Goal: Book appointment/travel/reservation

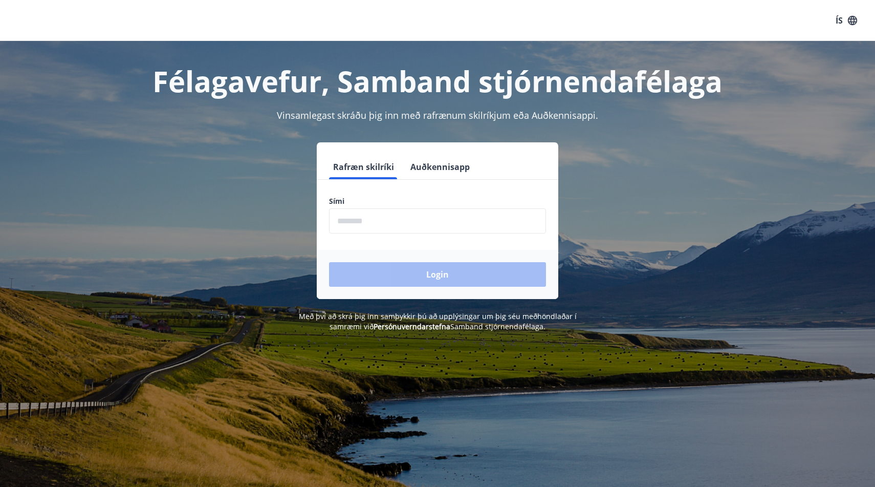
click at [370, 220] on input "phone" at bounding box center [437, 220] width 217 height 25
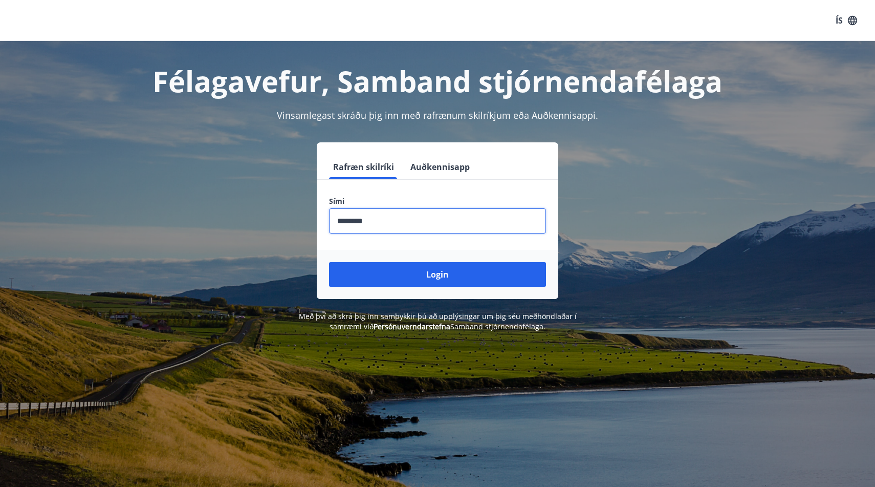
type input "********"
click at [438, 274] on button "Login" at bounding box center [437, 274] width 217 height 25
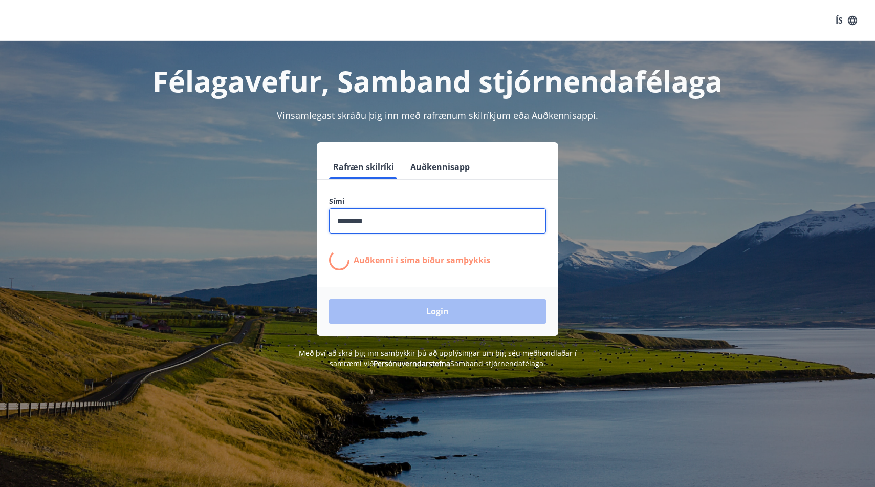
click at [370, 220] on input "phone" at bounding box center [437, 220] width 217 height 25
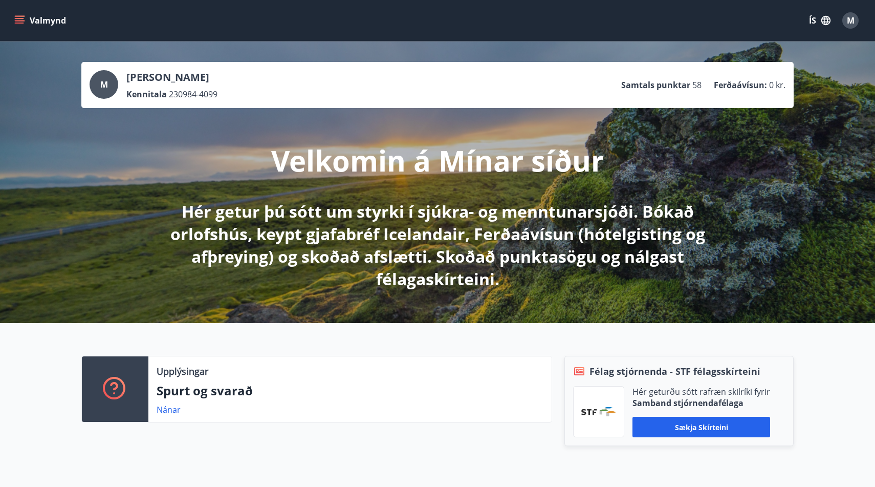
click at [30, 18] on button "Valmynd" at bounding box center [41, 20] width 58 height 18
click at [416, 127] on div "Velkomin á Mínar síður Hér getur þú sótt um styrki í sjúkra- og menntunarsjóði.…" at bounding box center [437, 199] width 573 height 182
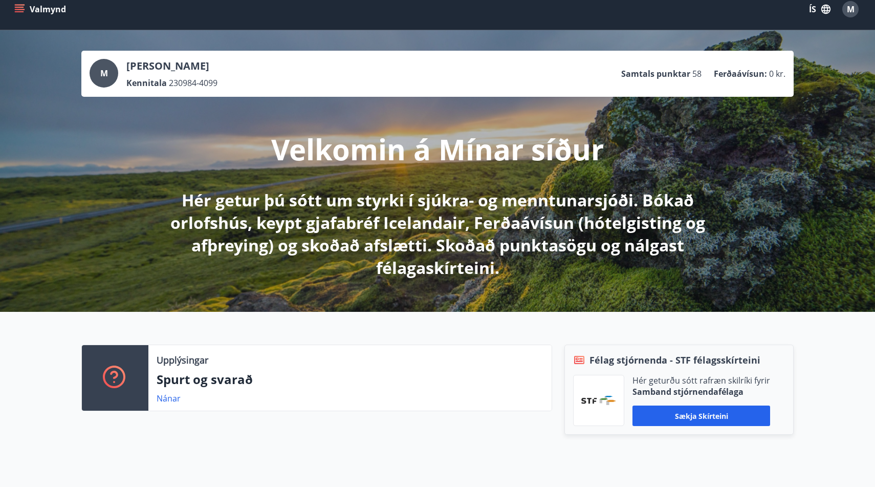
scroll to position [12, 0]
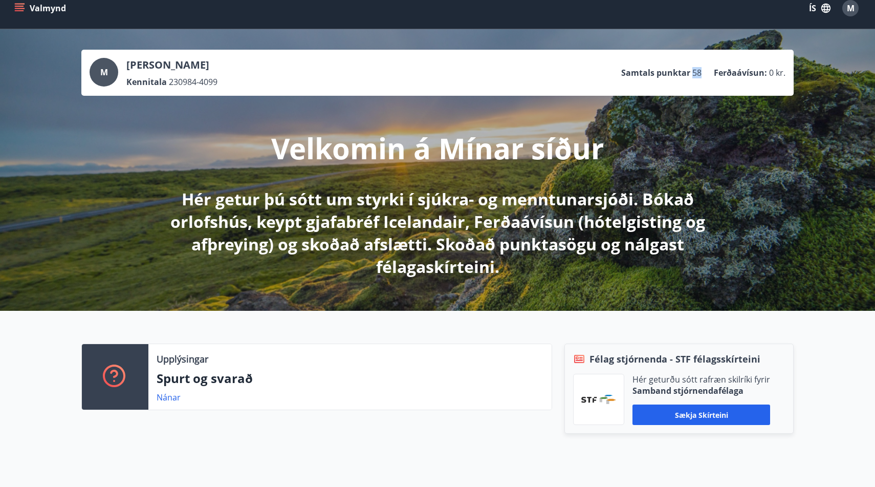
drag, startPoint x: 695, startPoint y: 72, endPoint x: 708, endPoint y: 73, distance: 12.8
click at [708, 73] on ul "Samtals punktar 58 Ferðaávísun : 0 kr." at bounding box center [703, 72] width 164 height 19
drag, startPoint x: 708, startPoint y: 73, endPoint x: 691, endPoint y: 73, distance: 16.4
click at [691, 73] on ul "Samtals punktar 58 Ferðaávísun : 0 kr." at bounding box center [703, 72] width 164 height 19
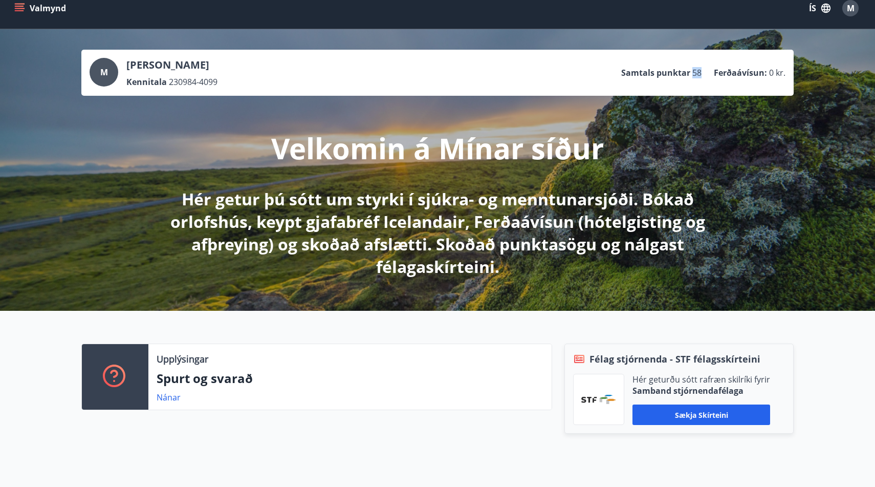
click at [691, 73] on li "Samtals punktar 58" at bounding box center [661, 72] width 80 height 11
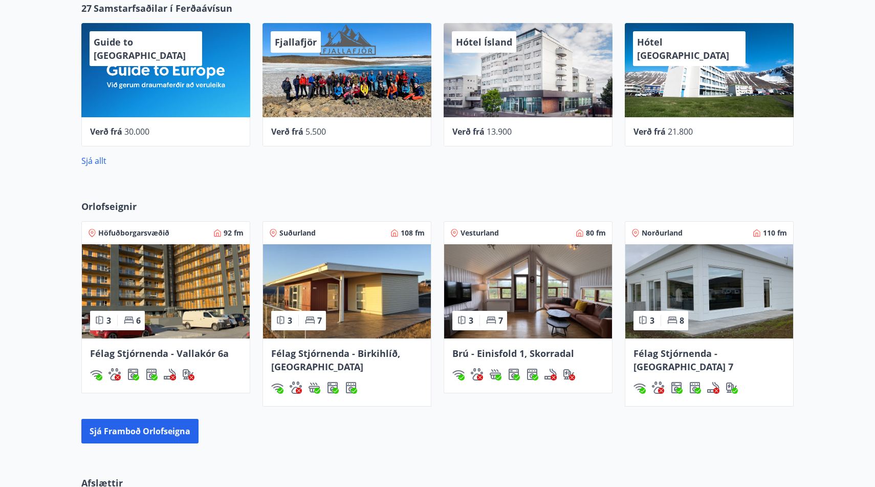
scroll to position [497, 0]
click at [164, 426] on button "Sjá framboð orlofseigna" at bounding box center [139, 431] width 117 height 25
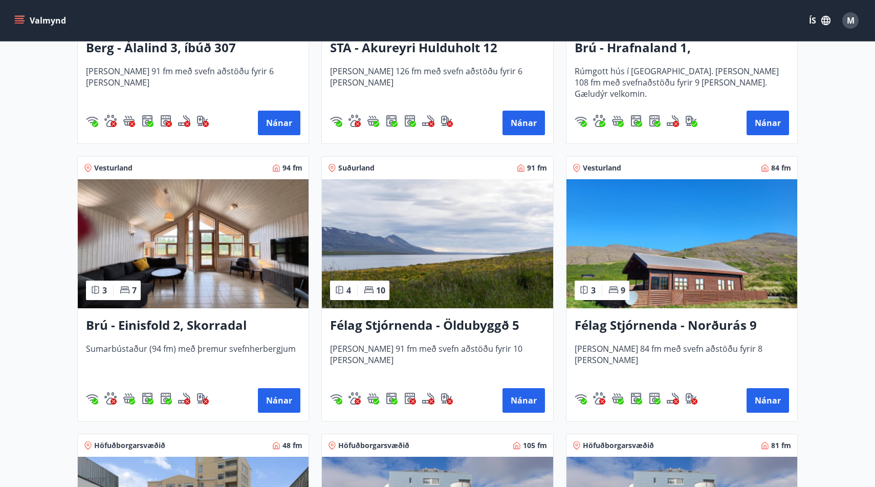
scroll to position [640, 0]
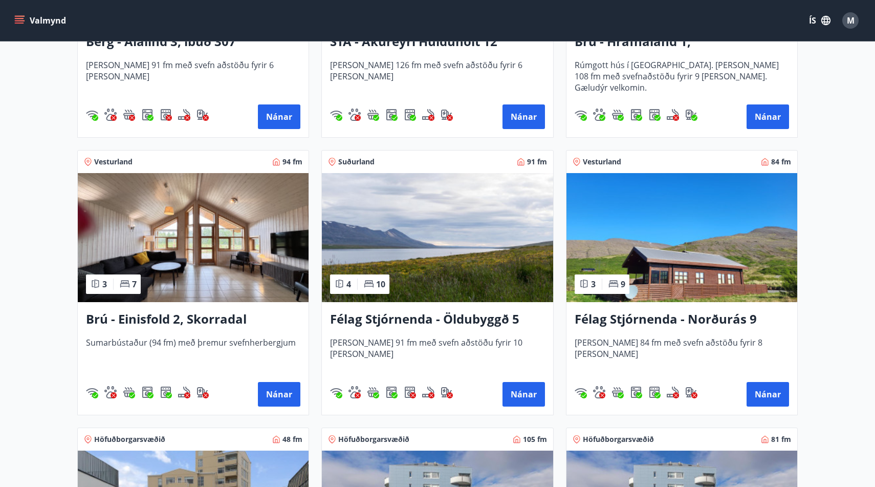
click at [418, 257] on img at bounding box center [437, 237] width 231 height 129
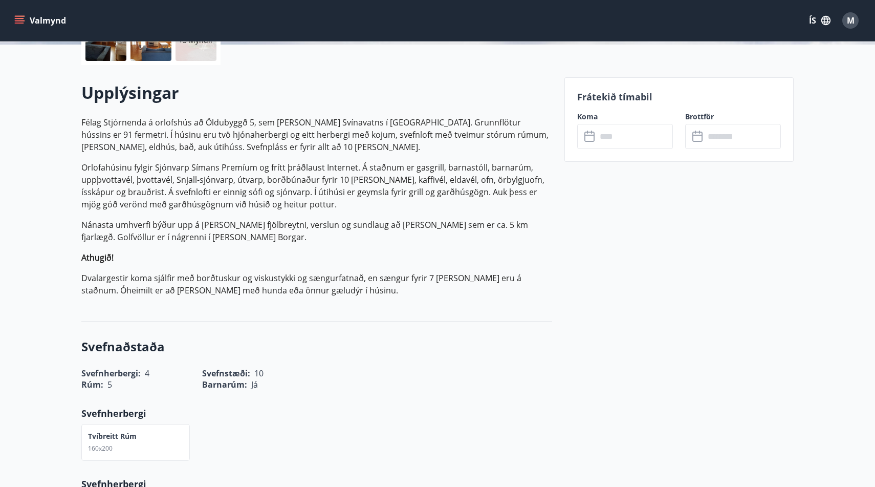
scroll to position [262, 0]
click at [621, 136] on input "text" at bounding box center [635, 136] width 76 height 25
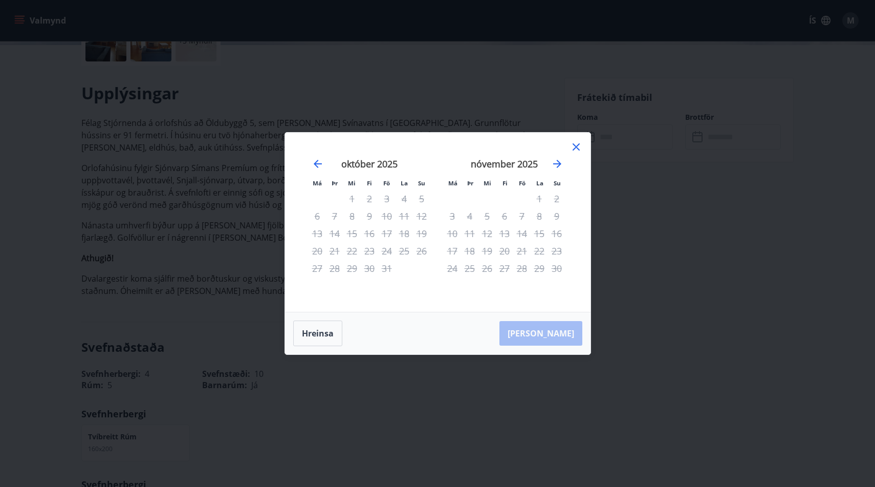
click at [556, 157] on div "nóvember 2025" at bounding box center [505, 167] width 122 height 45
click at [564, 161] on div "nóvember 2025" at bounding box center [505, 167] width 122 height 45
click at [559, 161] on icon "Move forward to switch to the next month." at bounding box center [557, 164] width 12 height 12
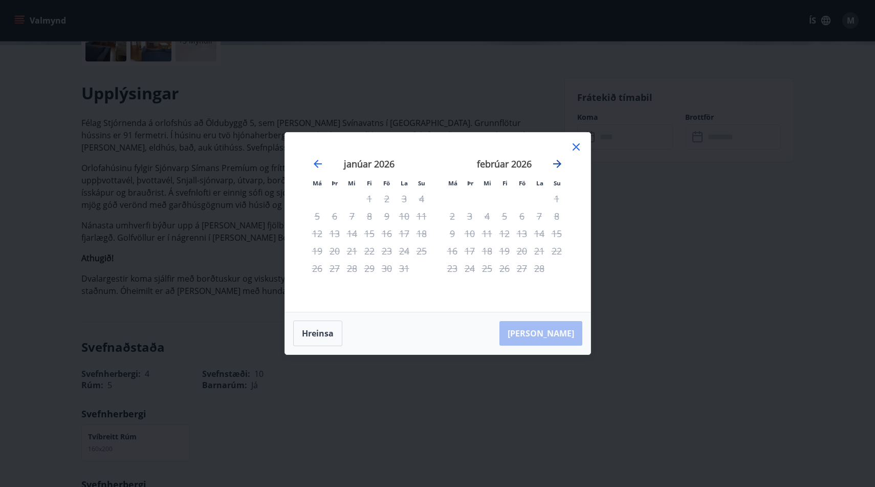
click at [559, 161] on icon "Move forward to switch to the next month." at bounding box center [557, 164] width 12 height 12
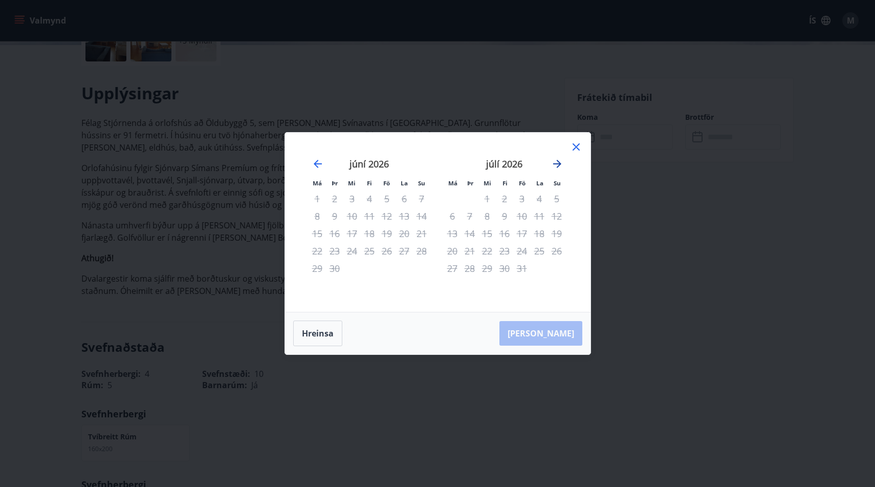
click at [559, 161] on icon "Move forward to switch to the next month." at bounding box center [557, 164] width 12 height 12
click at [573, 150] on icon at bounding box center [576, 146] width 7 height 7
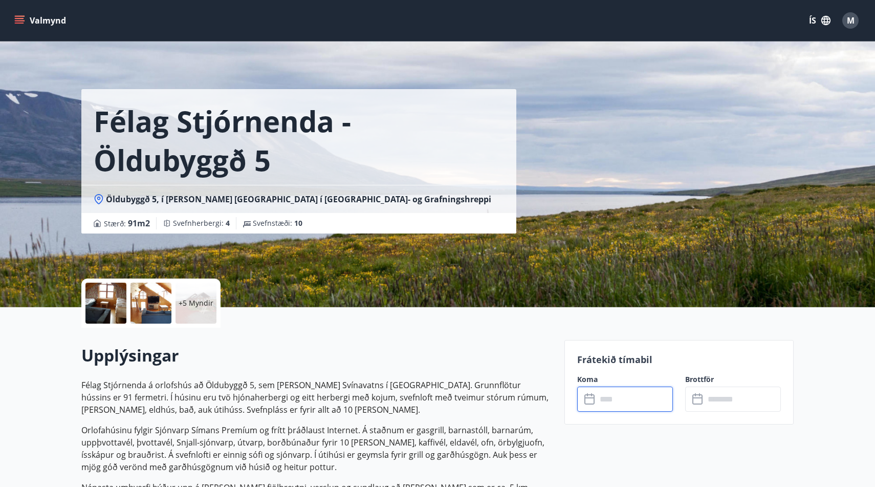
scroll to position [-5, 0]
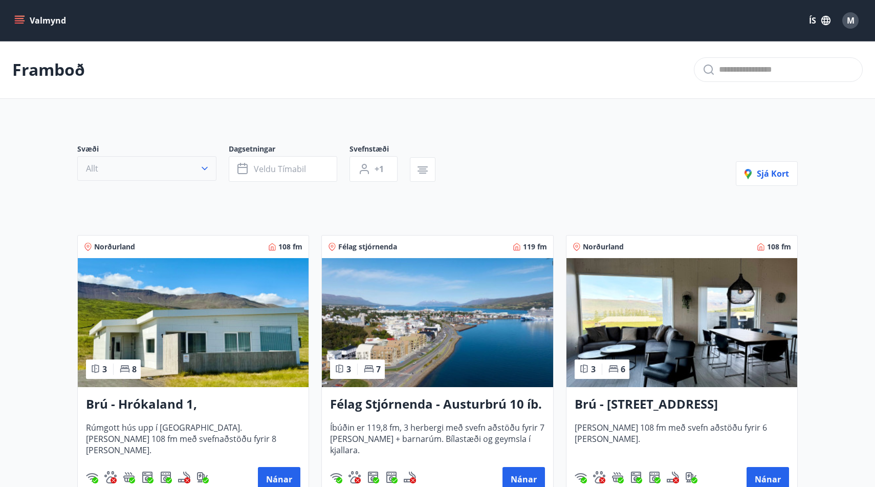
click at [165, 168] on button "Allt" at bounding box center [146, 168] width 139 height 25
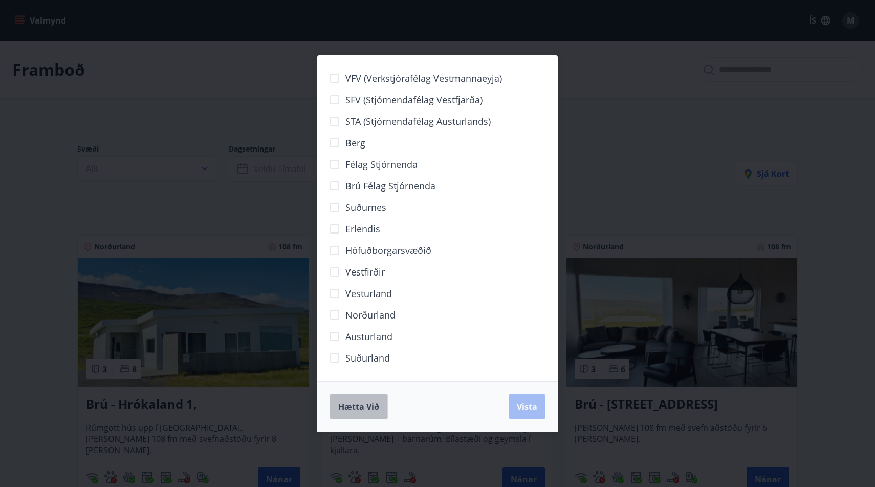
click at [330, 398] on button "Hætta við" at bounding box center [359, 407] width 58 height 26
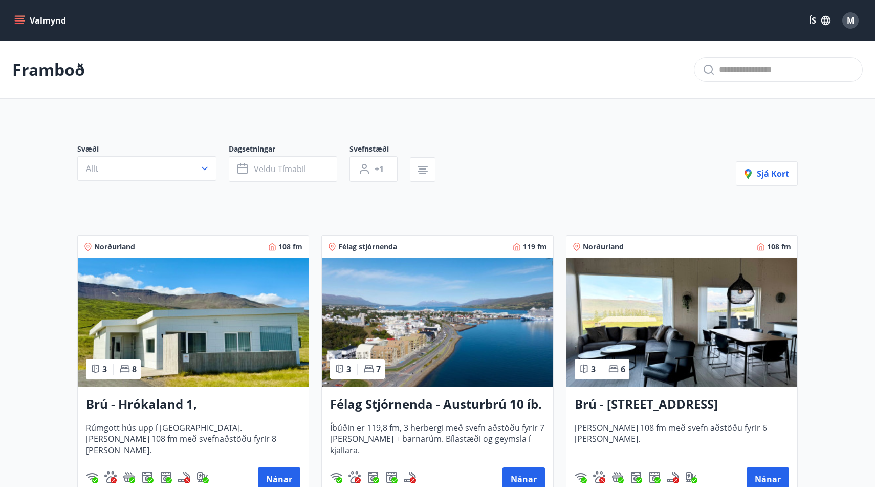
click at [416, 169] on button "button" at bounding box center [423, 169] width 26 height 25
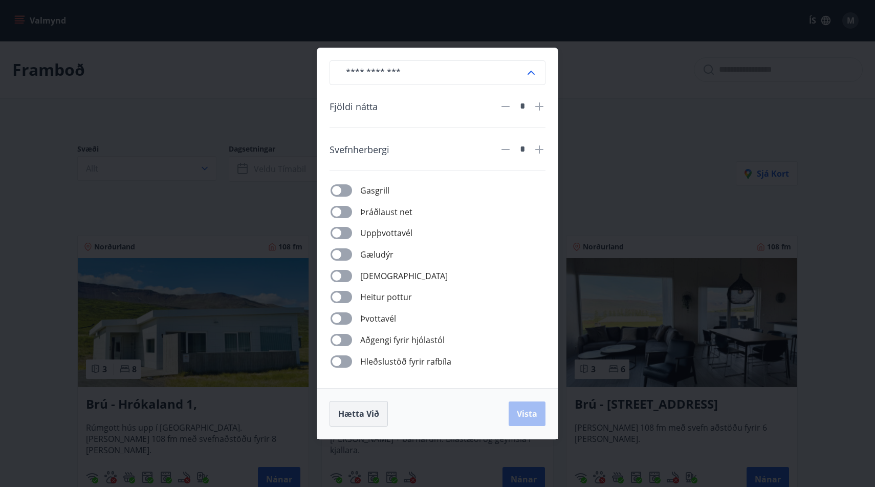
click at [364, 423] on button "Hætta við" at bounding box center [359, 414] width 58 height 26
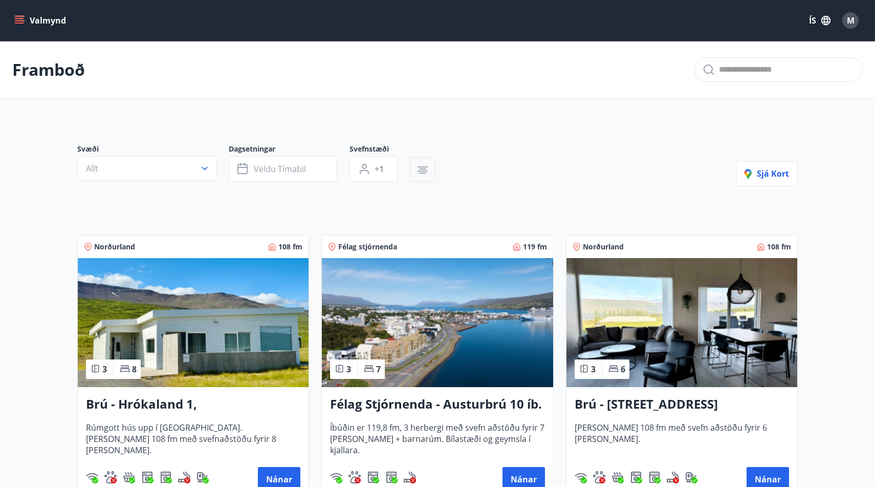
click at [420, 167] on icon "button" at bounding box center [423, 166] width 10 height 1
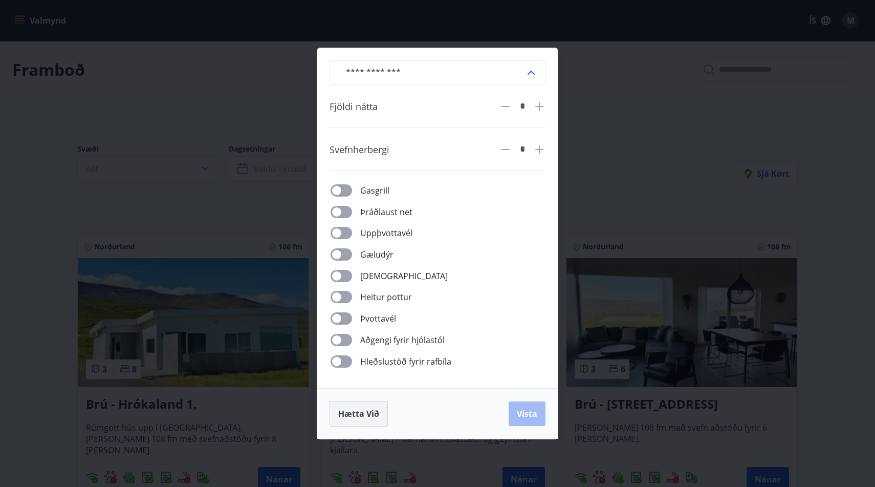
click at [364, 412] on span "Hætta við" at bounding box center [358, 413] width 41 height 11
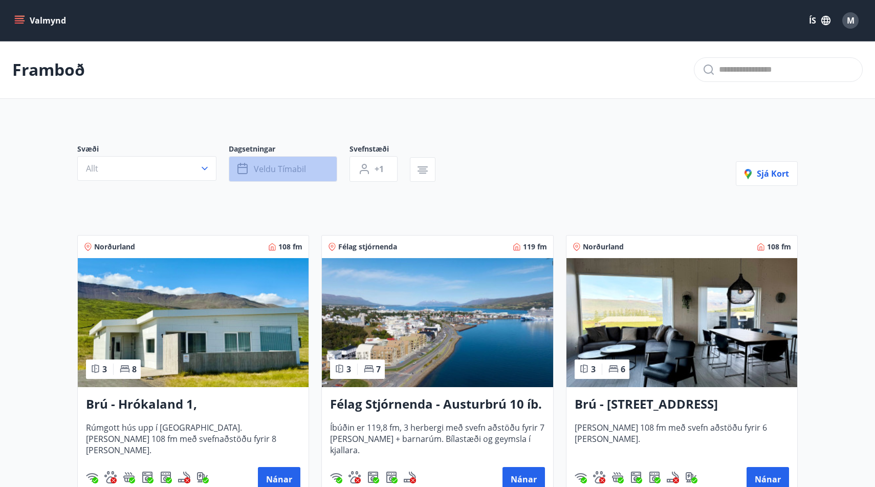
click at [279, 160] on button "Veldu tímabil" at bounding box center [283, 169] width 109 height 26
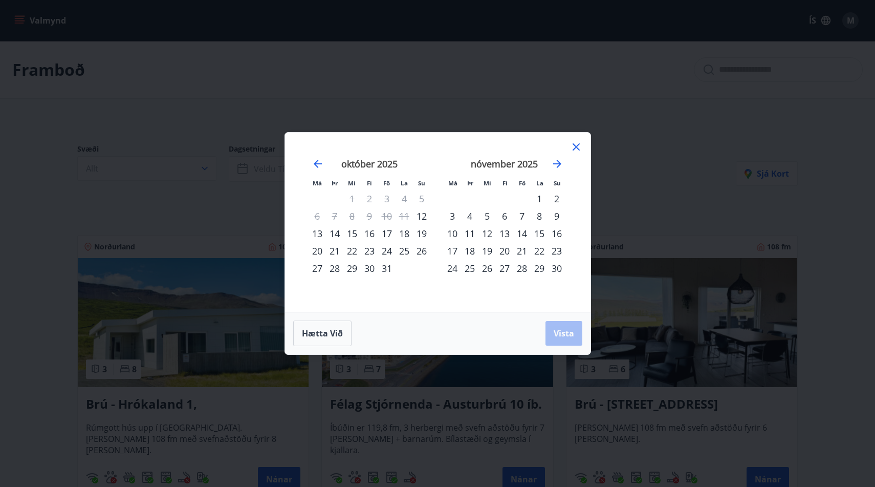
click at [339, 233] on div "14" at bounding box center [334, 233] width 17 height 17
click at [382, 233] on div "17" at bounding box center [386, 233] width 17 height 17
click at [559, 324] on button "Vista" at bounding box center [564, 333] width 37 height 25
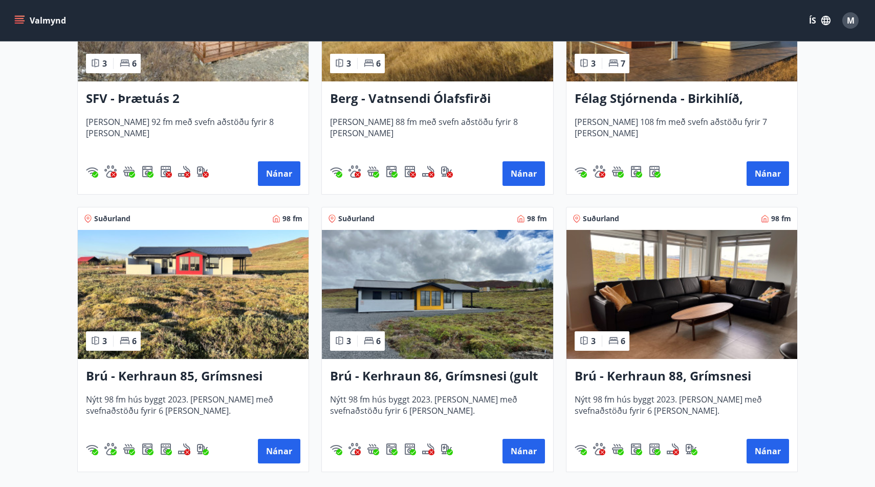
scroll to position [1135, 0]
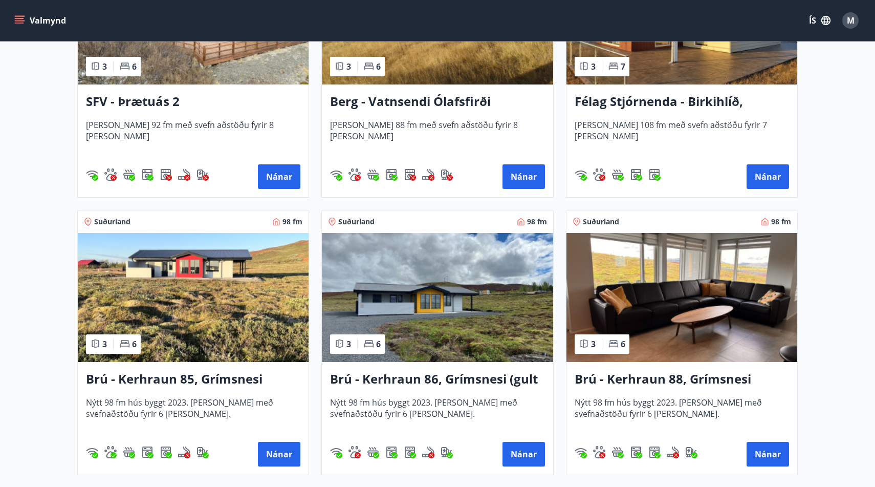
click at [451, 314] on img at bounding box center [437, 297] width 231 height 129
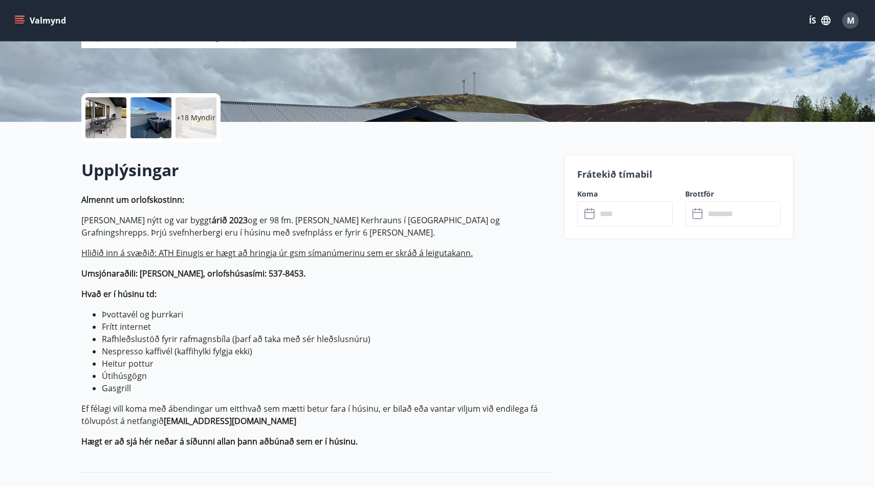
scroll to position [187, 0]
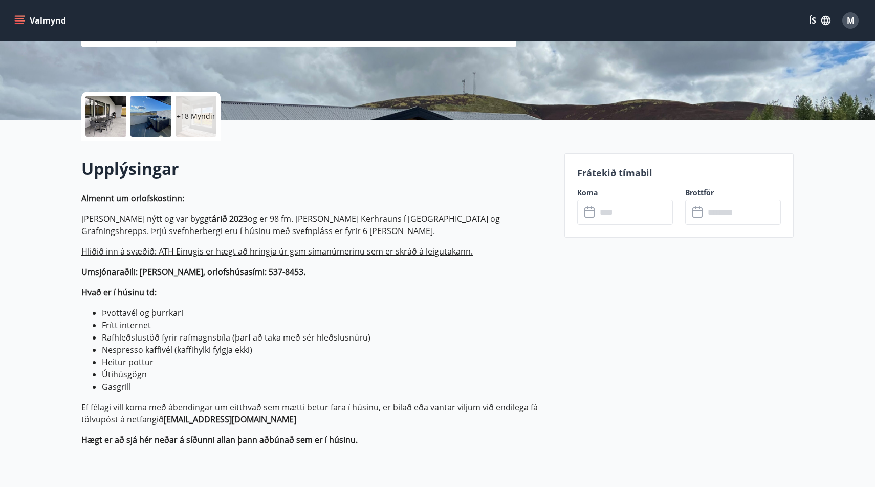
click at [145, 123] on div at bounding box center [151, 116] width 41 height 41
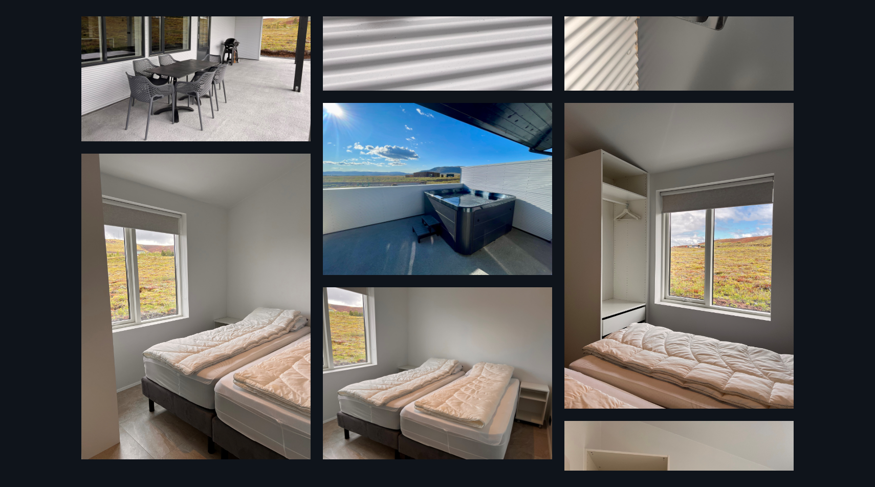
scroll to position [275, 0]
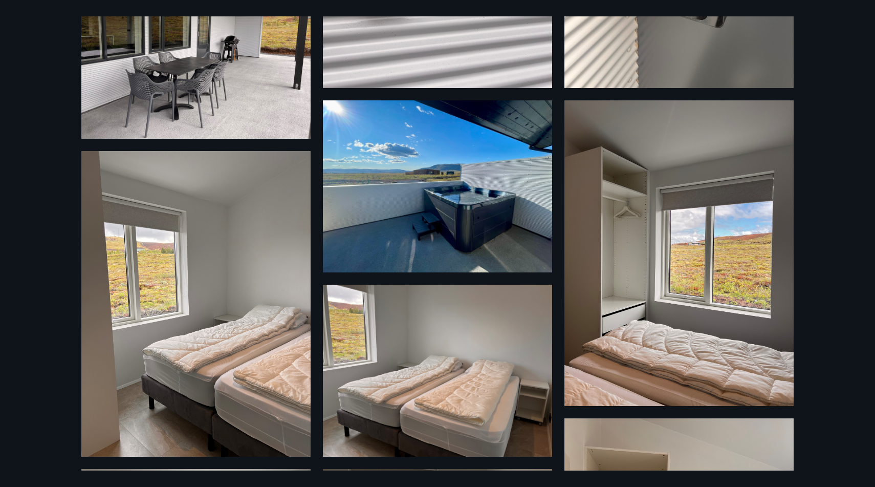
click at [479, 211] on img at bounding box center [437, 186] width 229 height 172
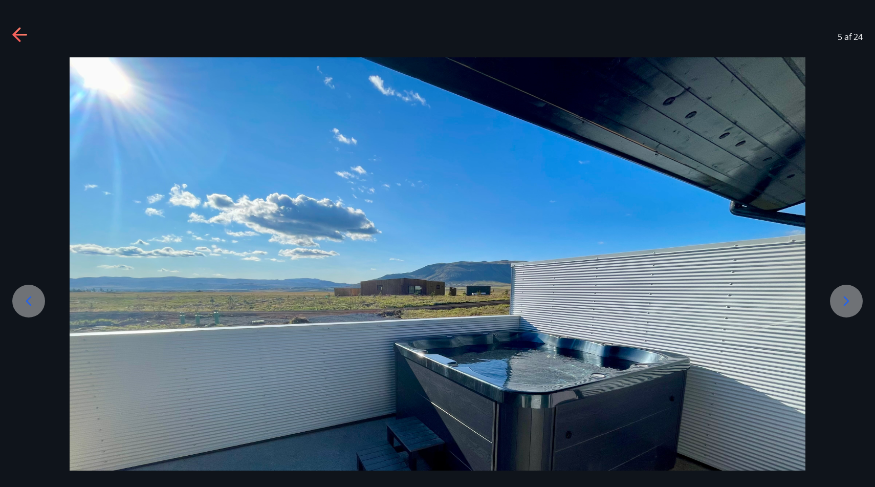
click at [840, 295] on icon at bounding box center [846, 301] width 16 height 16
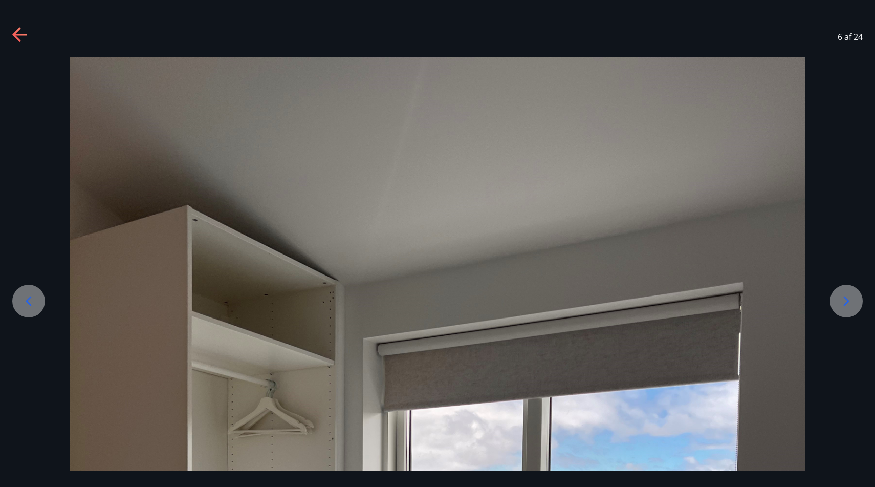
click at [840, 295] on icon at bounding box center [846, 301] width 16 height 16
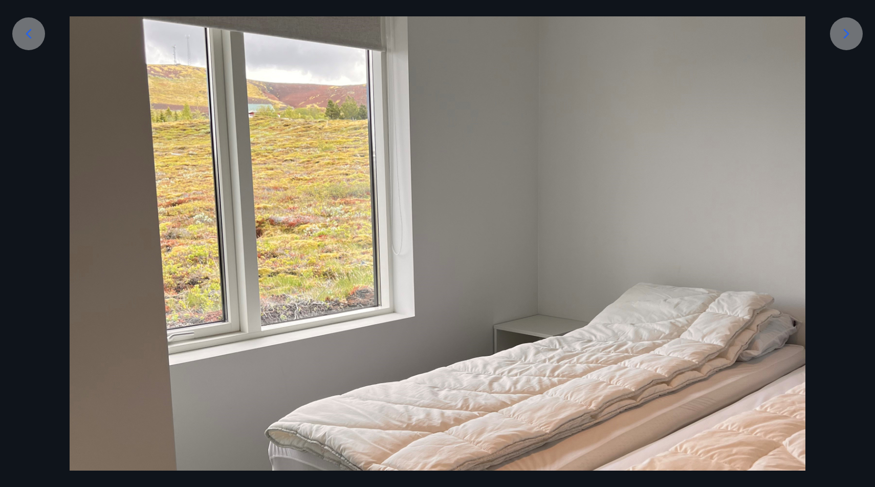
scroll to position [160, 0]
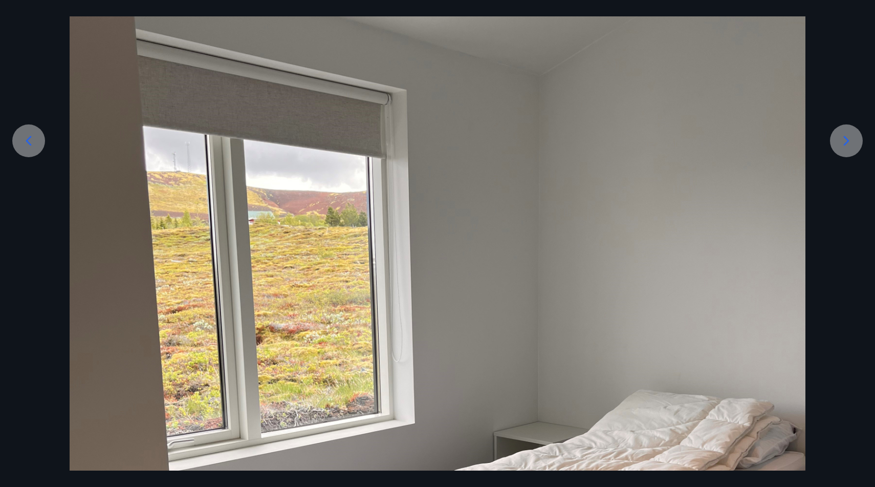
click at [849, 137] on icon at bounding box center [846, 141] width 16 height 16
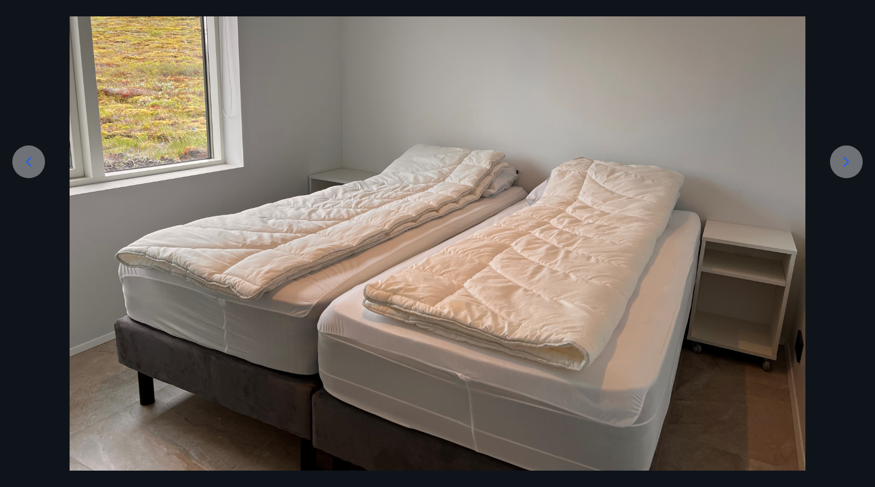
scroll to position [139, 0]
click at [847, 162] on icon at bounding box center [846, 162] width 16 height 16
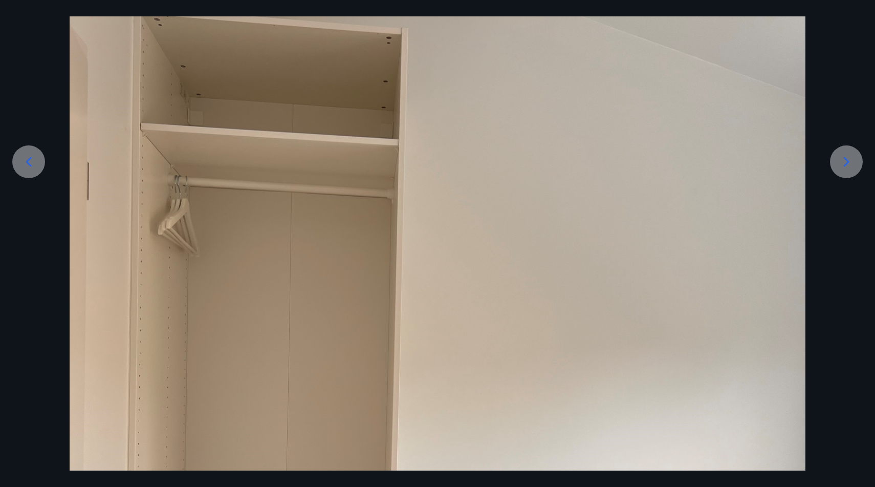
click at [847, 162] on icon at bounding box center [846, 162] width 16 height 16
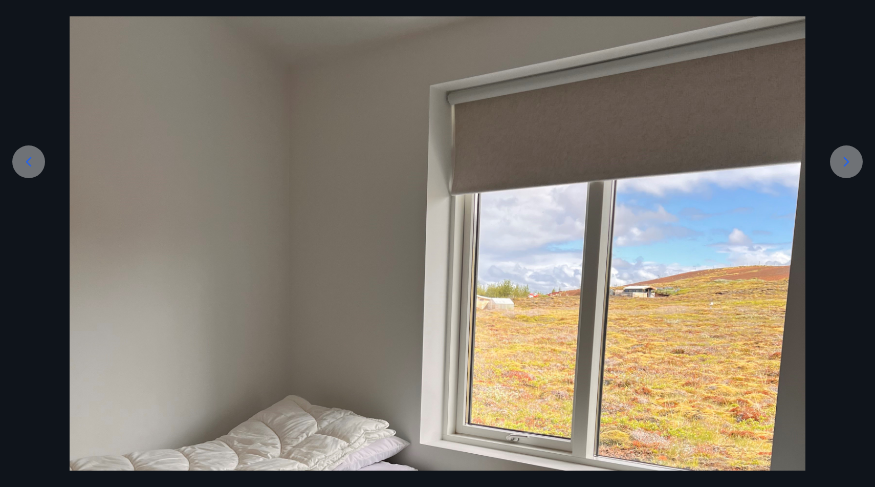
click at [847, 162] on icon at bounding box center [846, 162] width 16 height 16
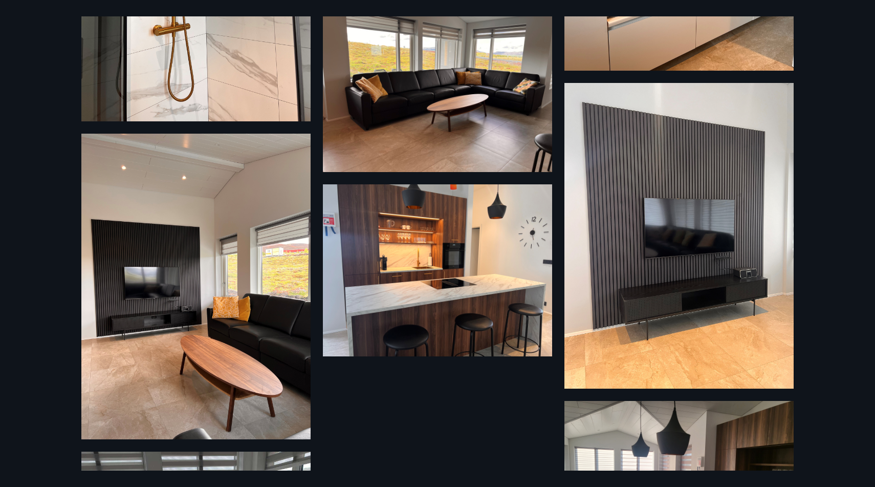
scroll to position [1598, 0]
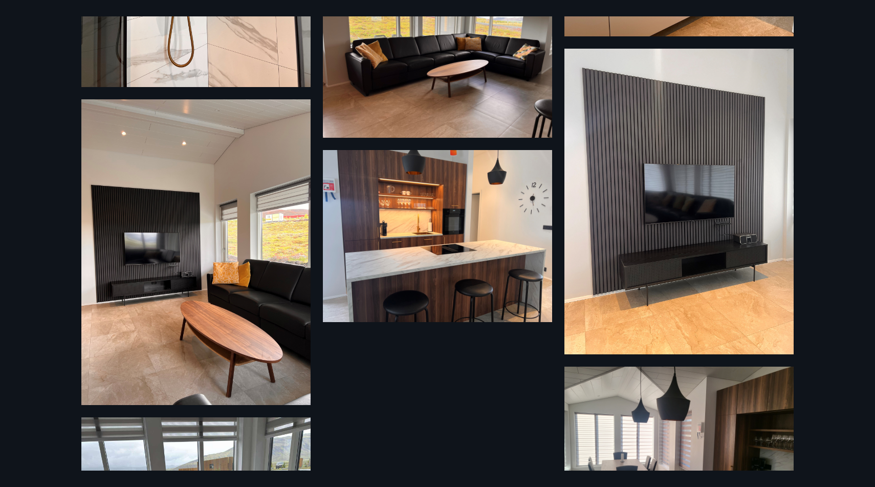
click at [431, 271] on img at bounding box center [437, 236] width 229 height 172
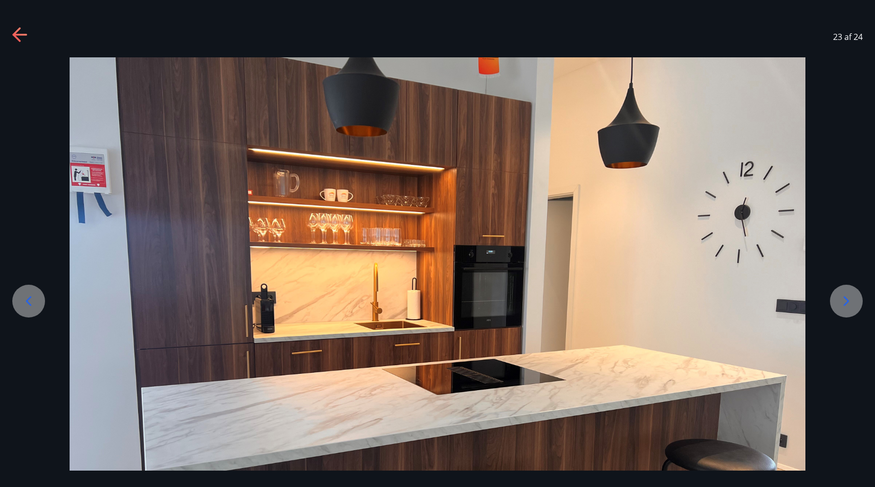
click at [848, 308] on icon at bounding box center [846, 301] width 16 height 16
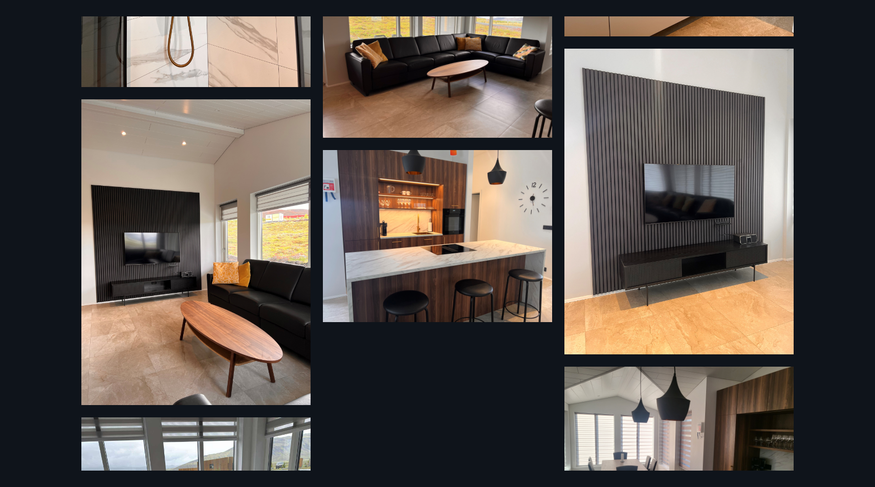
click at [698, 210] on img at bounding box center [679, 202] width 229 height 306
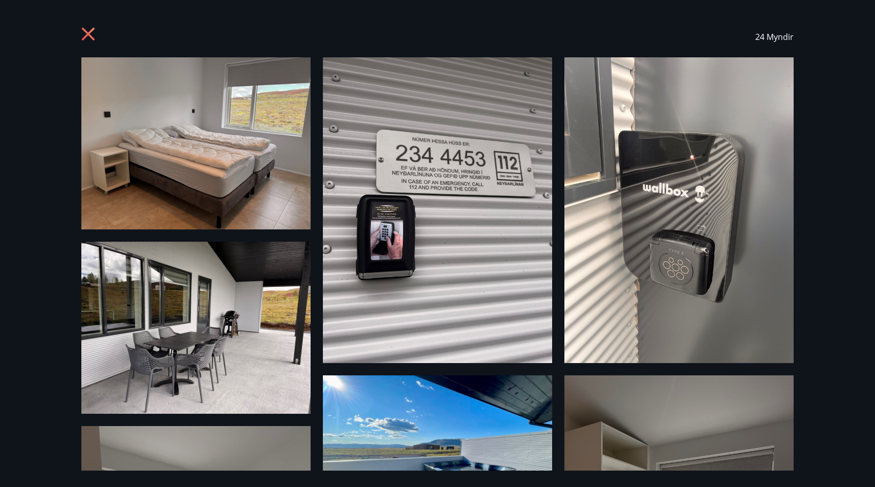
scroll to position [0, 0]
click at [92, 36] on icon at bounding box center [88, 34] width 13 height 13
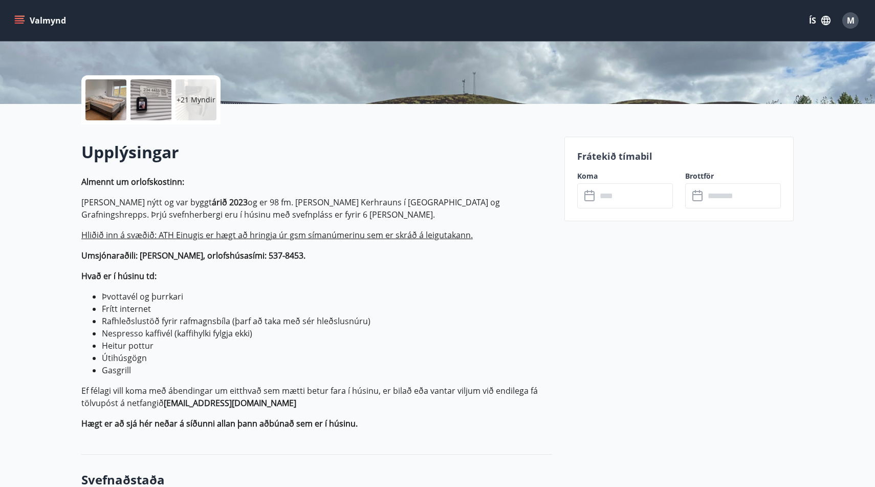
scroll to position [204, 0]
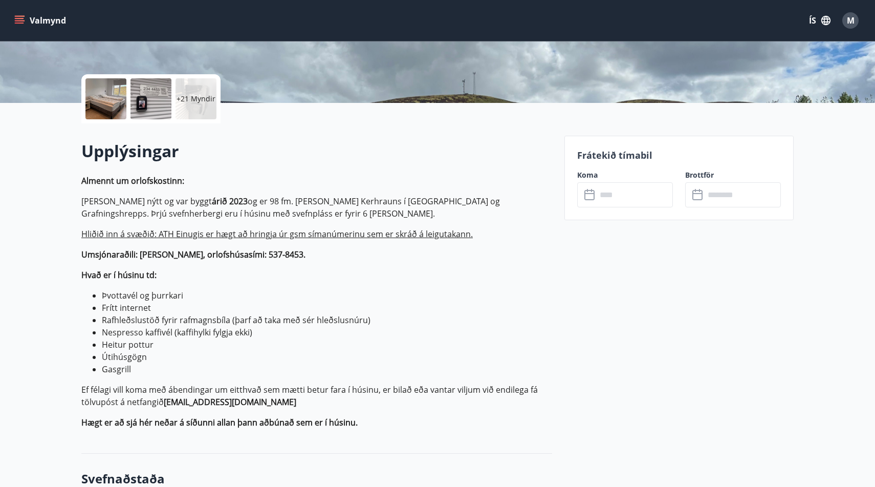
click at [610, 197] on input "text" at bounding box center [635, 194] width 76 height 25
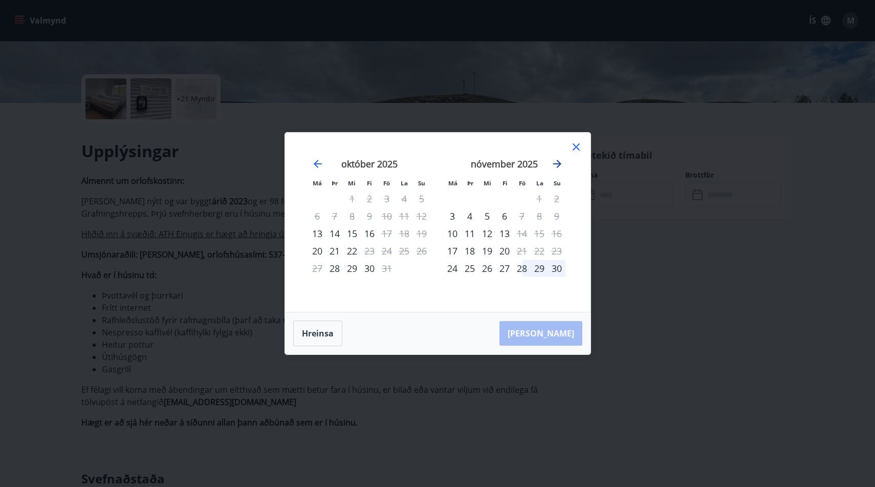
click at [555, 166] on icon "Move forward to switch to the next month." at bounding box center [557, 164] width 12 height 12
click at [322, 170] on div "nóvember 2025" at bounding box center [370, 167] width 122 height 45
click at [576, 147] on icon at bounding box center [576, 147] width 2 height 2
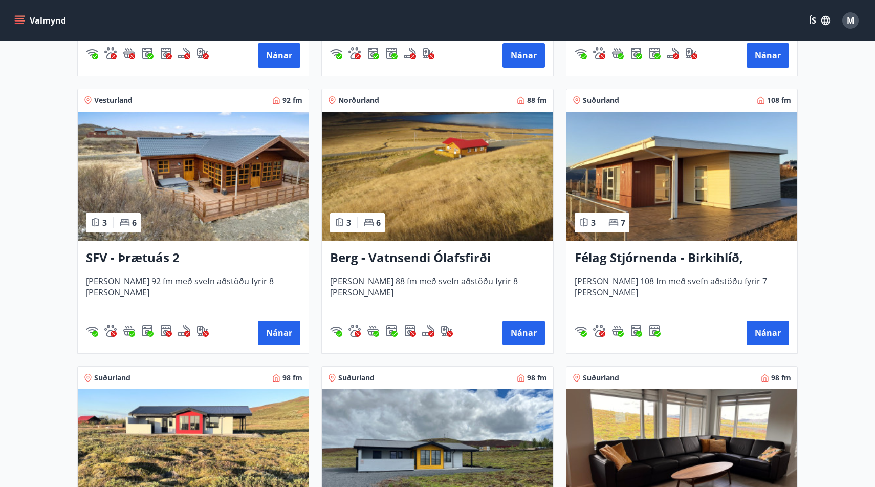
scroll to position [981, 0]
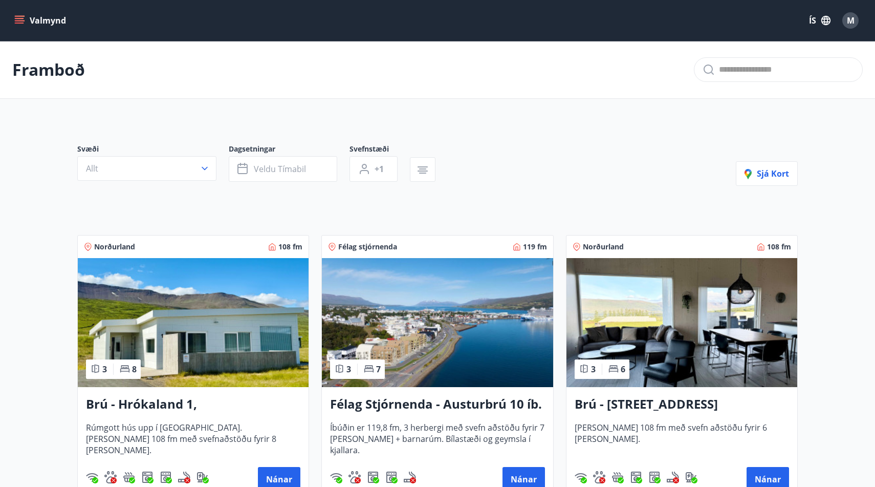
click at [299, 154] on span "Dagsetningar" at bounding box center [289, 150] width 121 height 12
